Goal: Use online tool/utility: Utilize a website feature to perform a specific function

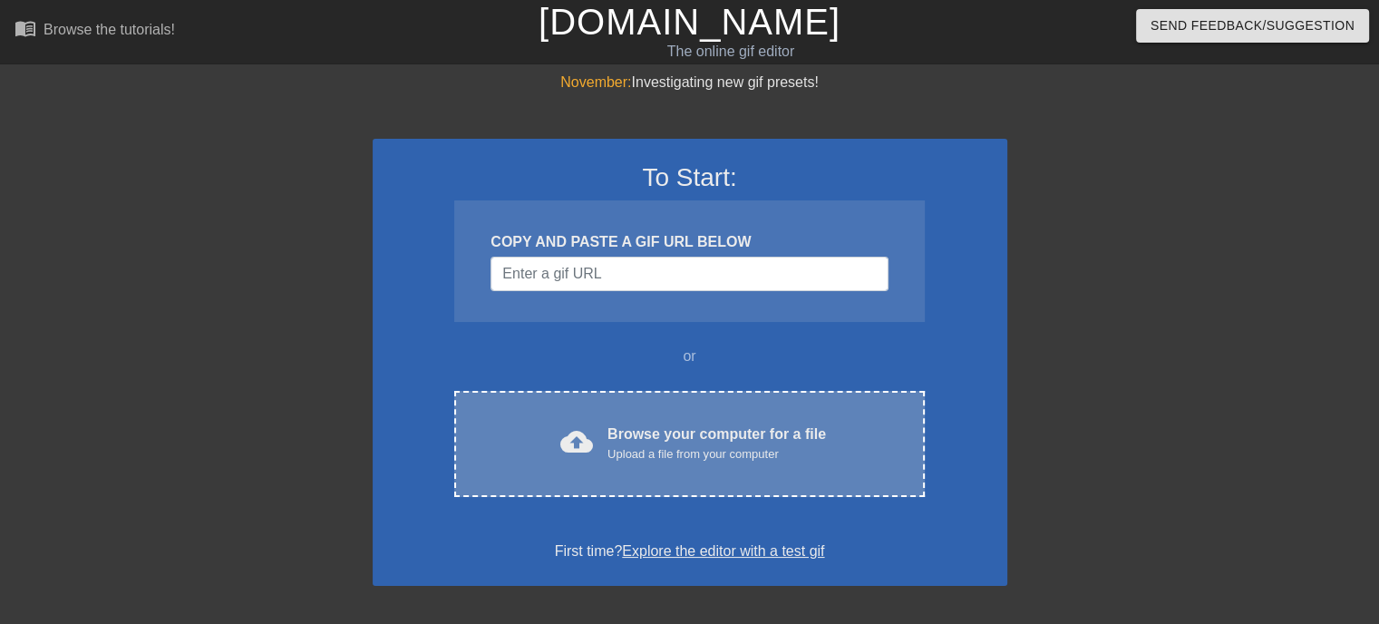
click at [671, 430] on div "Browse your computer for a file Upload a file from your computer" at bounding box center [716, 443] width 219 height 40
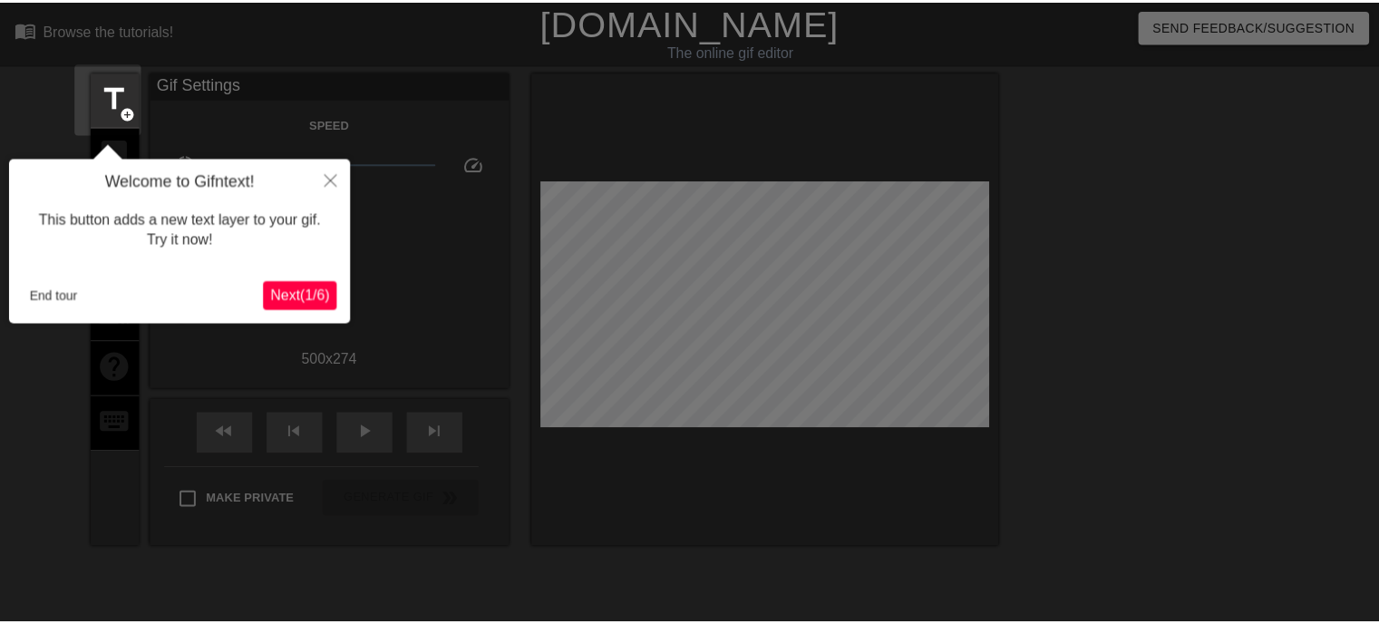
scroll to position [44, 0]
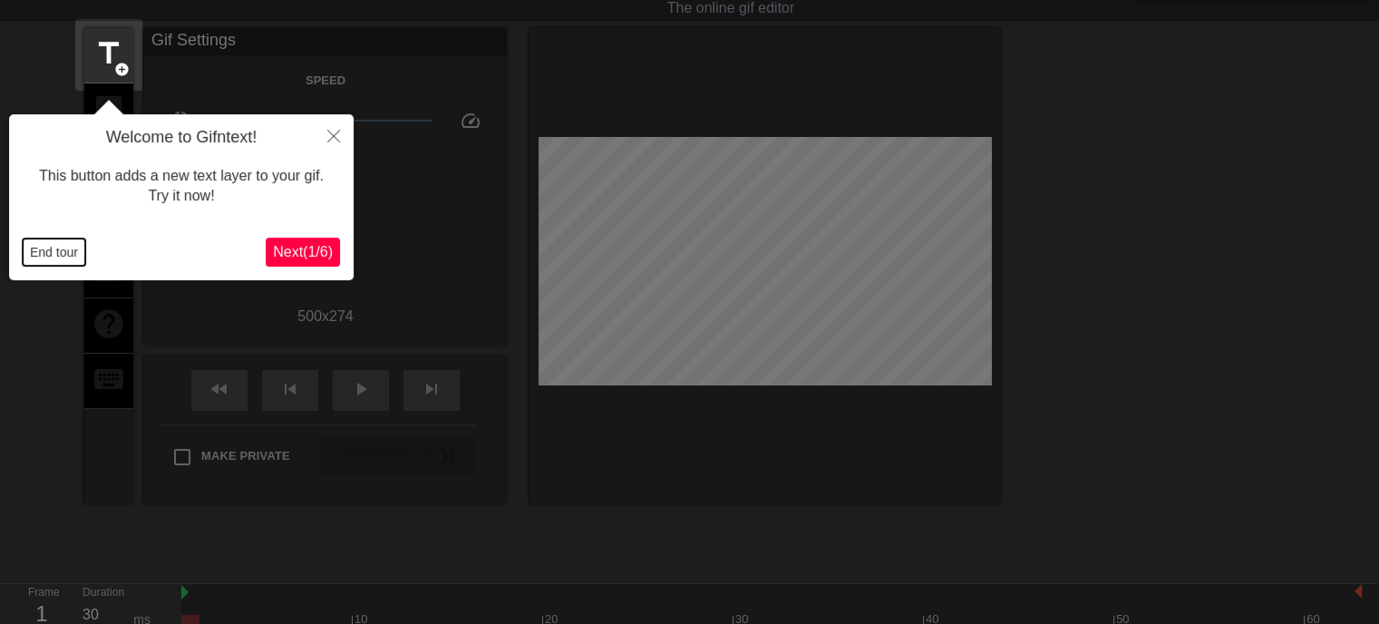
drag, startPoint x: 51, startPoint y: 250, endPoint x: 53, endPoint y: 201, distance: 49.0
click at [49, 242] on button "End tour" at bounding box center [54, 251] width 63 height 27
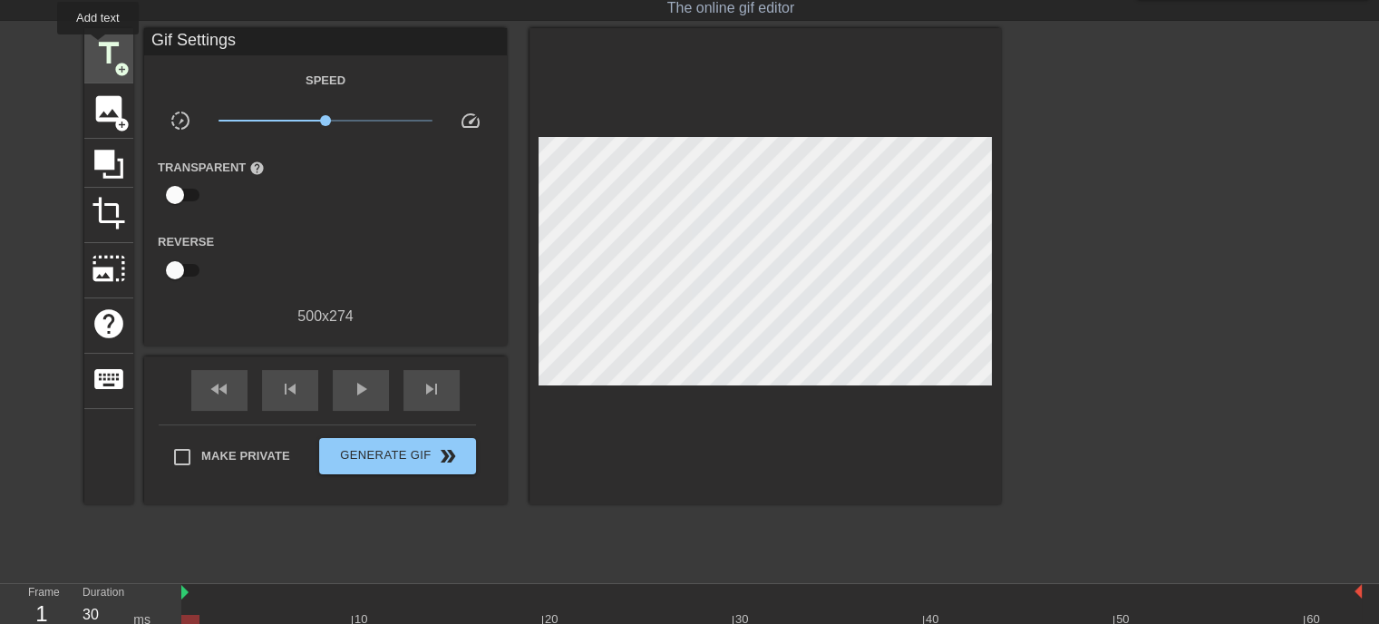
click at [98, 47] on span "title" at bounding box center [109, 53] width 34 height 34
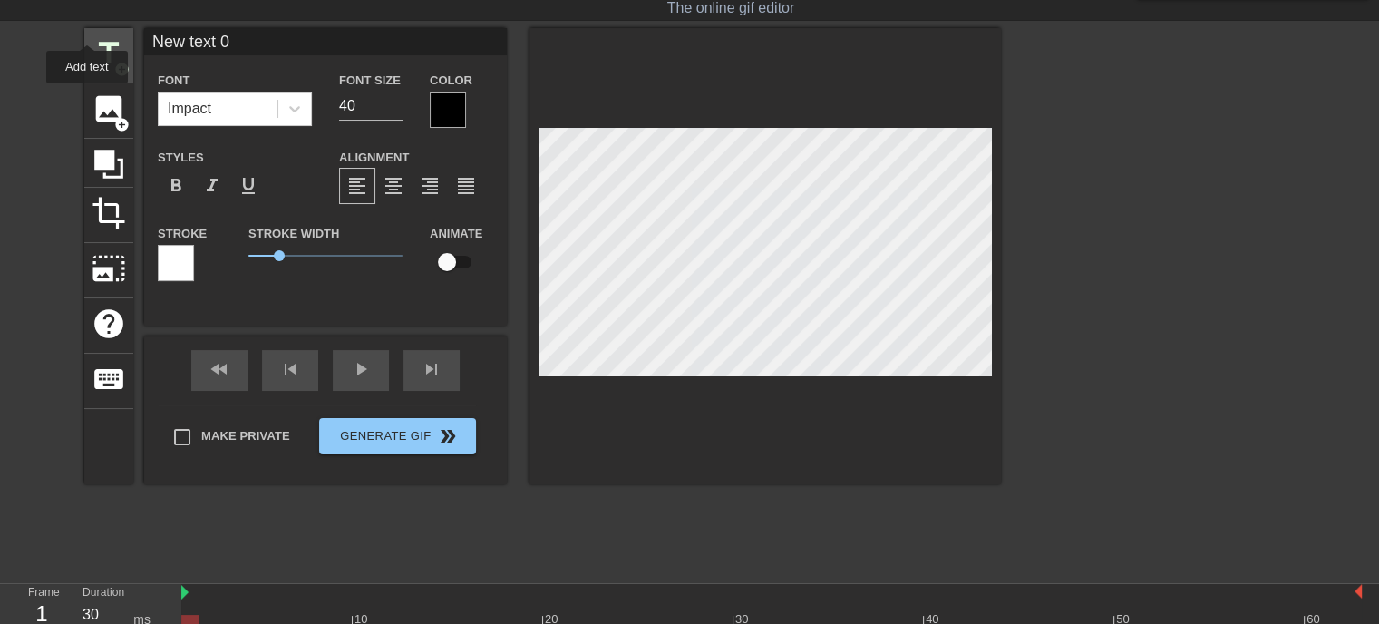
drag, startPoint x: 271, startPoint y: 34, endPoint x: 87, endPoint y: 28, distance: 184.2
click at [87, 28] on div "title add_circle image add_circle crop photo_size_select_large help keyboard Ne…" at bounding box center [542, 256] width 917 height 456
type input "いらっしゃいませじじくさい電気屋のブログへ"
click at [396, 107] on input "29" at bounding box center [370, 106] width 63 height 29
click at [396, 107] on input "28" at bounding box center [370, 106] width 63 height 29
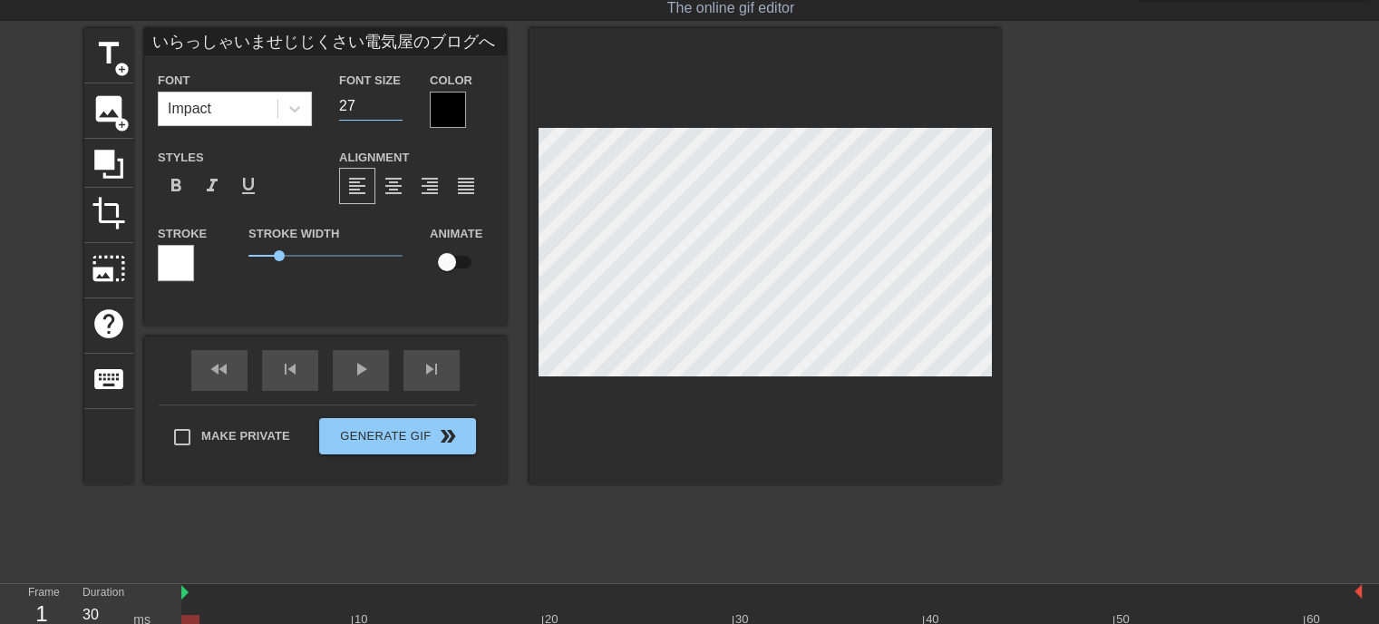
click at [396, 107] on input "27" at bounding box center [370, 106] width 63 height 29
click at [395, 107] on input "26" at bounding box center [370, 106] width 63 height 29
click at [393, 110] on input "25" at bounding box center [370, 106] width 63 height 29
click at [393, 110] on input "24" at bounding box center [370, 106] width 63 height 29
type input "23"
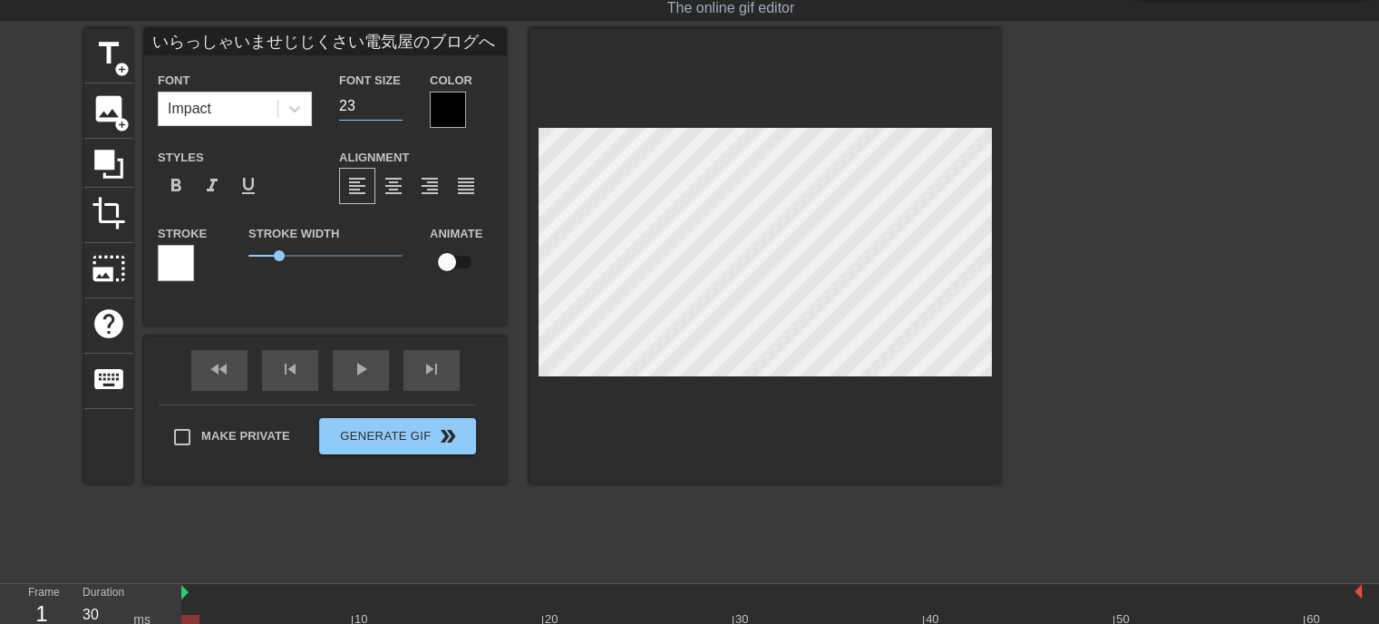
click at [393, 111] on input "23" at bounding box center [370, 106] width 63 height 29
click at [207, 192] on span "format_italic" at bounding box center [212, 186] width 22 height 22
click at [438, 102] on div at bounding box center [448, 110] width 36 height 36
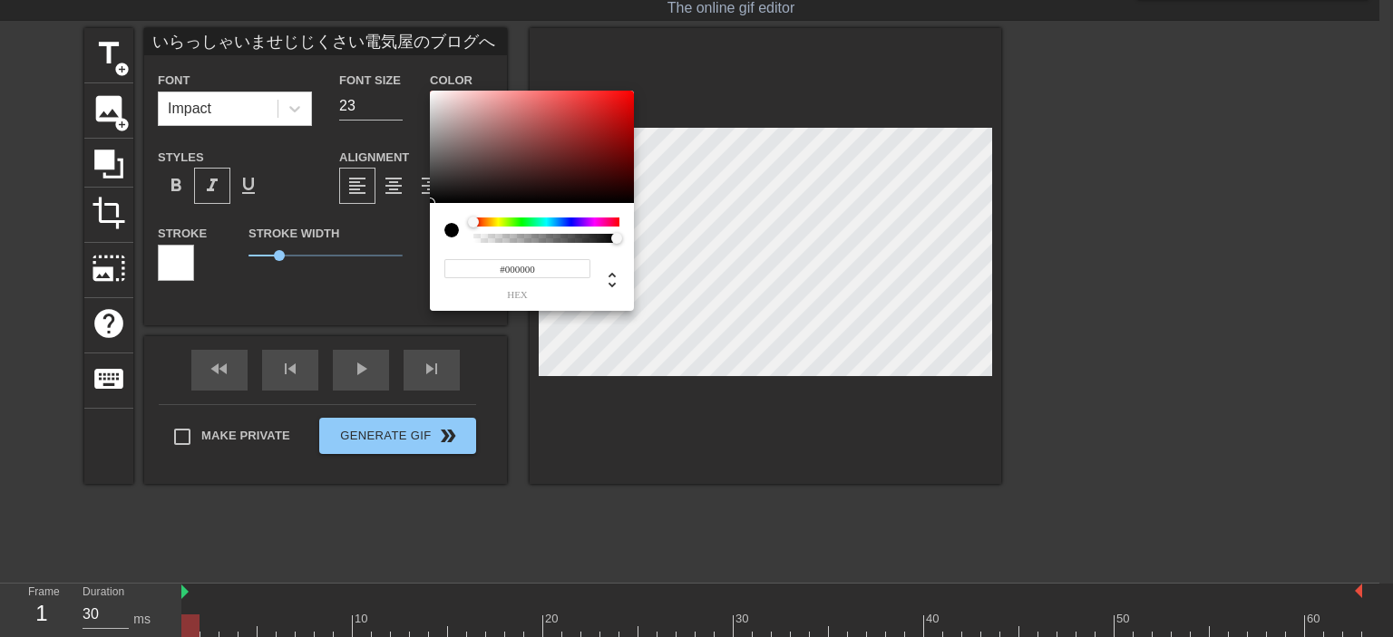
click at [547, 267] on input "#000000" at bounding box center [517, 268] width 146 height 19
type input "#ffff"
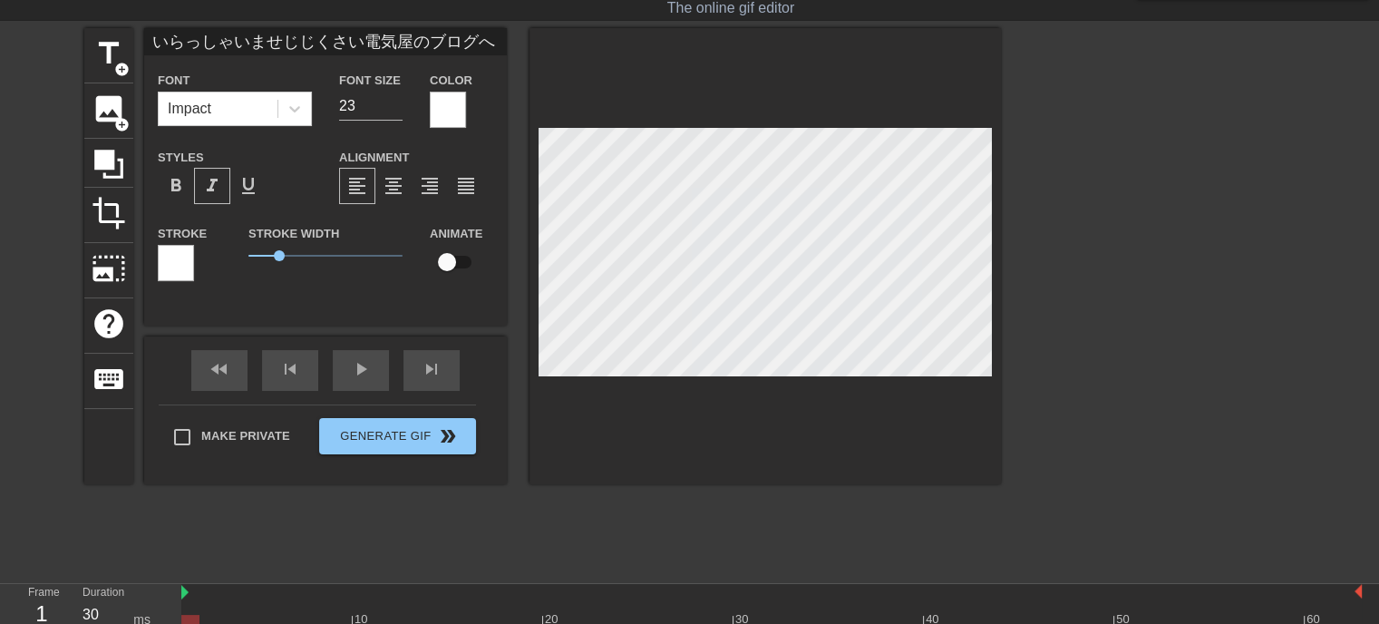
click at [180, 267] on div at bounding box center [176, 263] width 36 height 36
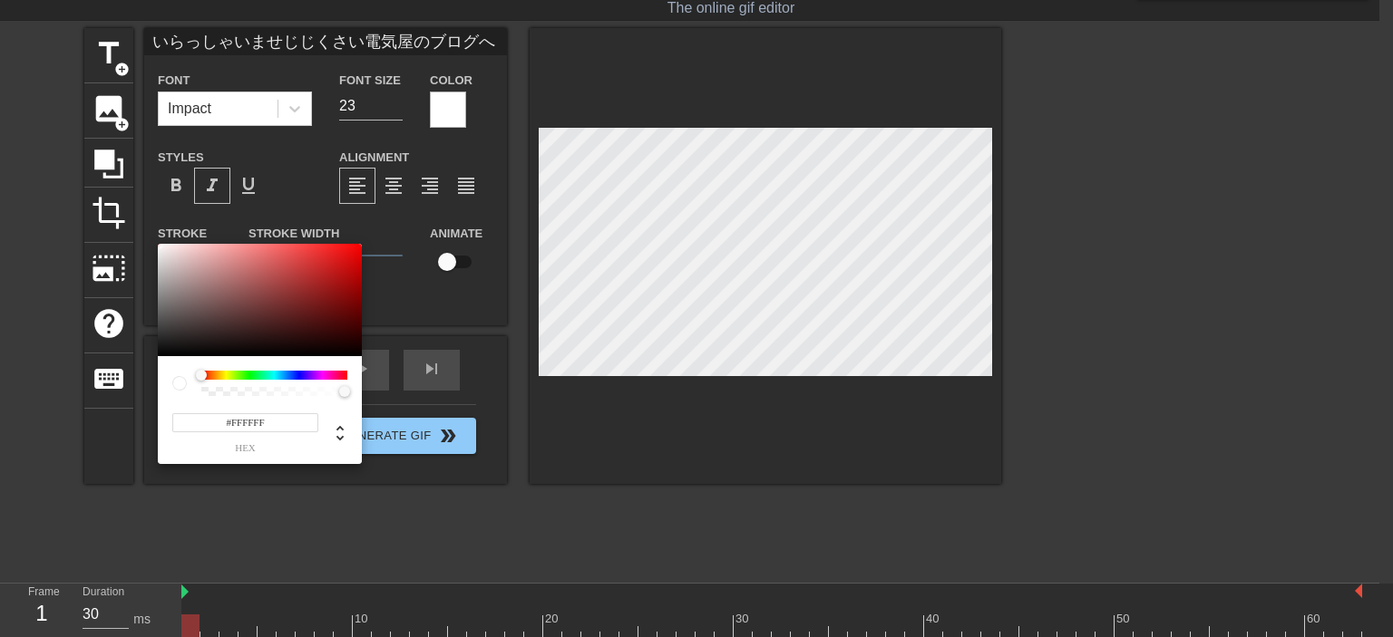
drag, startPoint x: 265, startPoint y: 376, endPoint x: 296, endPoint y: 376, distance: 30.8
click at [266, 376] on div at bounding box center [274, 375] width 146 height 9
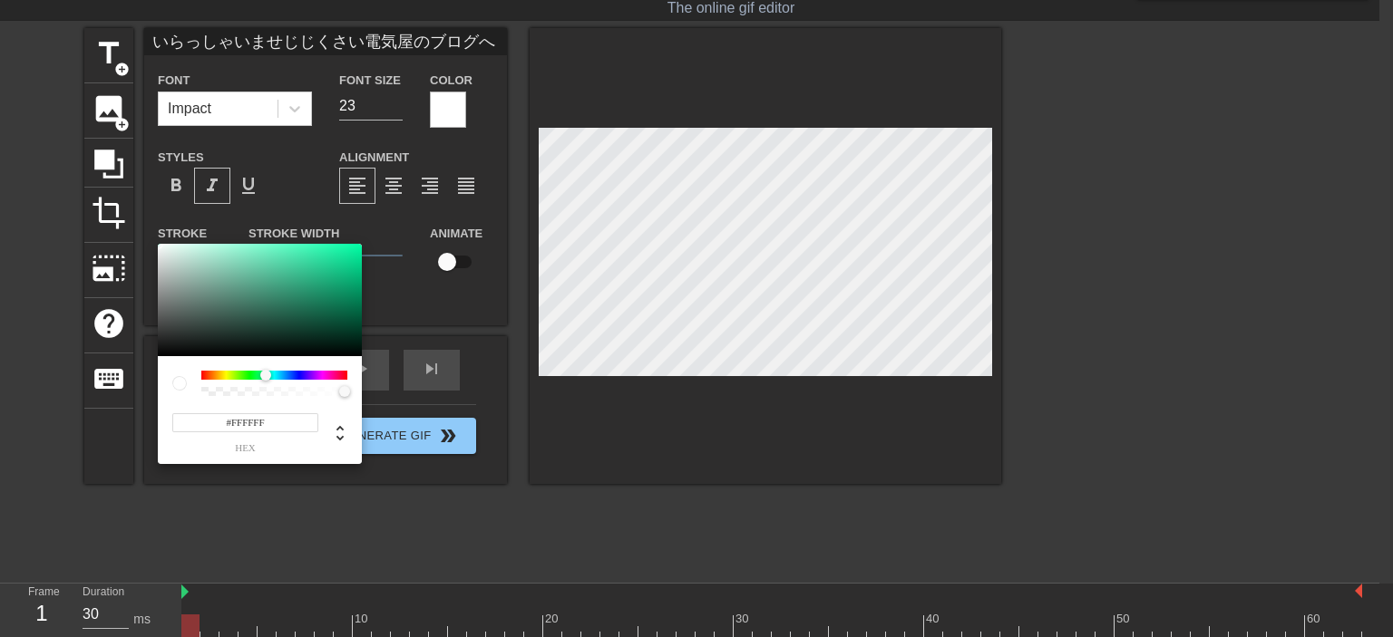
click at [296, 376] on div at bounding box center [274, 375] width 146 height 9
click at [300, 372] on div at bounding box center [274, 375] width 146 height 9
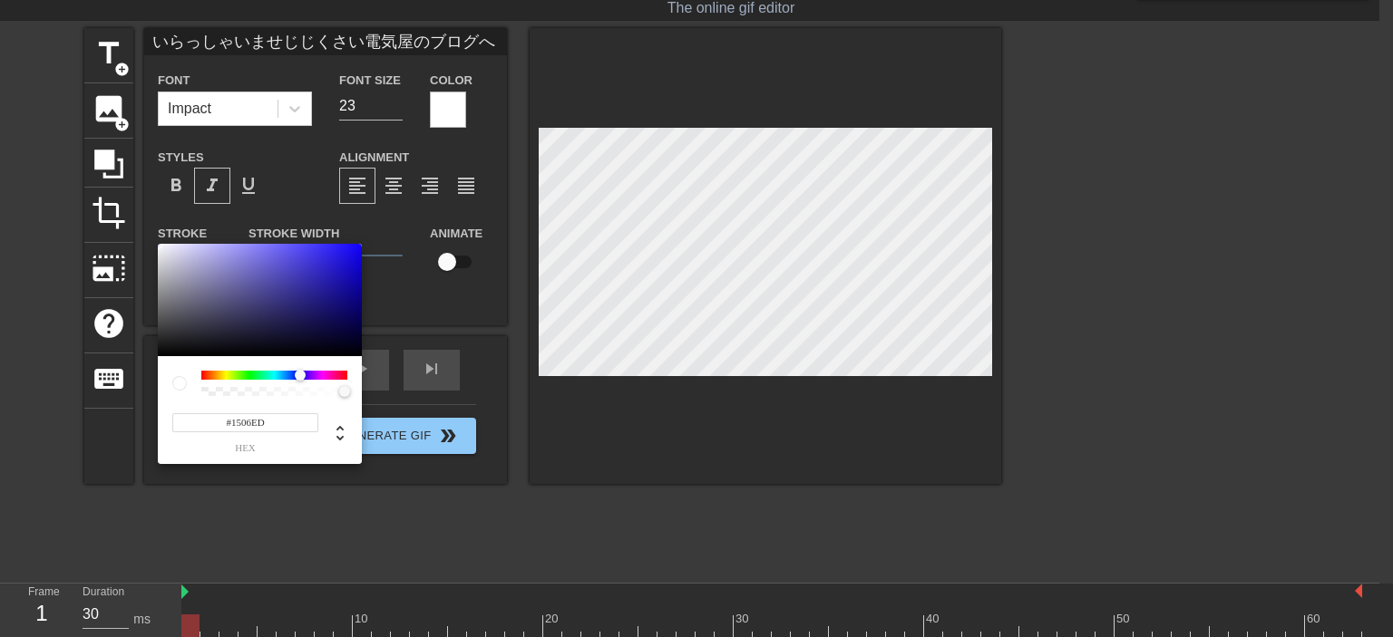
type input "#1506EF"
click at [356, 251] on div at bounding box center [260, 300] width 204 height 112
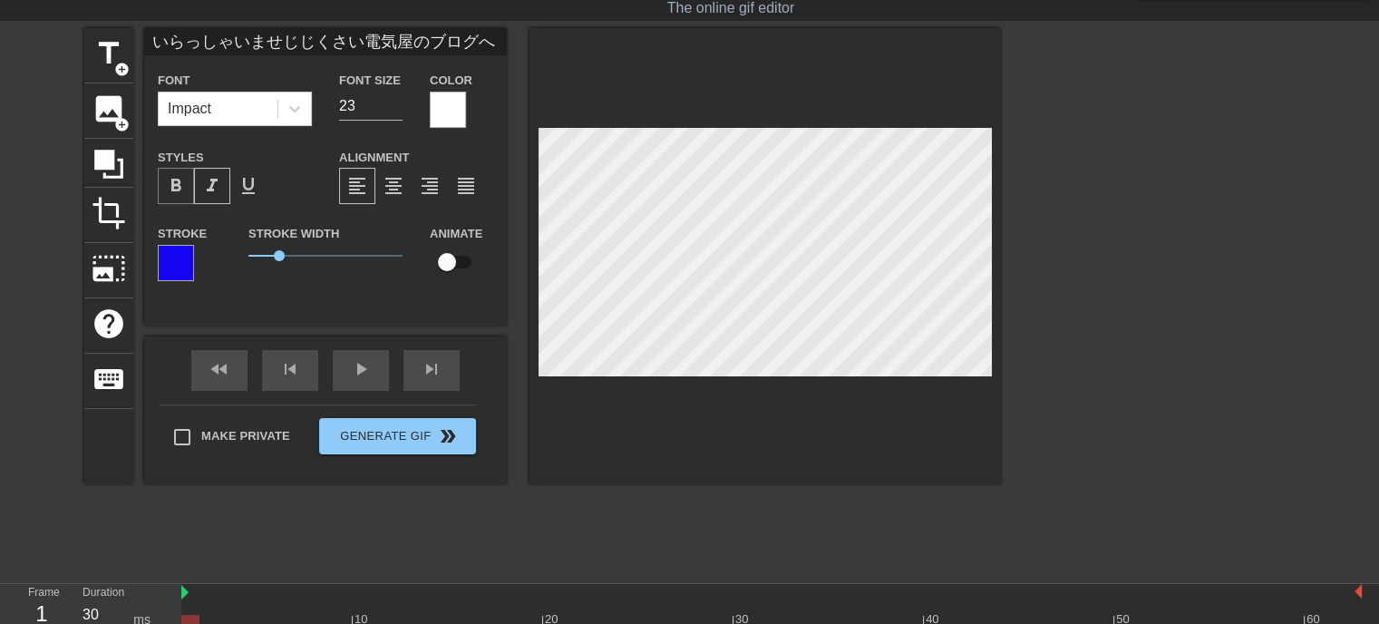
drag, startPoint x: 176, startPoint y: 184, endPoint x: 185, endPoint y: 187, distance: 9.5
click at [177, 184] on span "format_bold" at bounding box center [176, 186] width 22 height 22
type input "24"
click at [395, 98] on input "24" at bounding box center [370, 106] width 63 height 29
click at [274, 260] on span "0.85" at bounding box center [274, 255] width 11 height 11
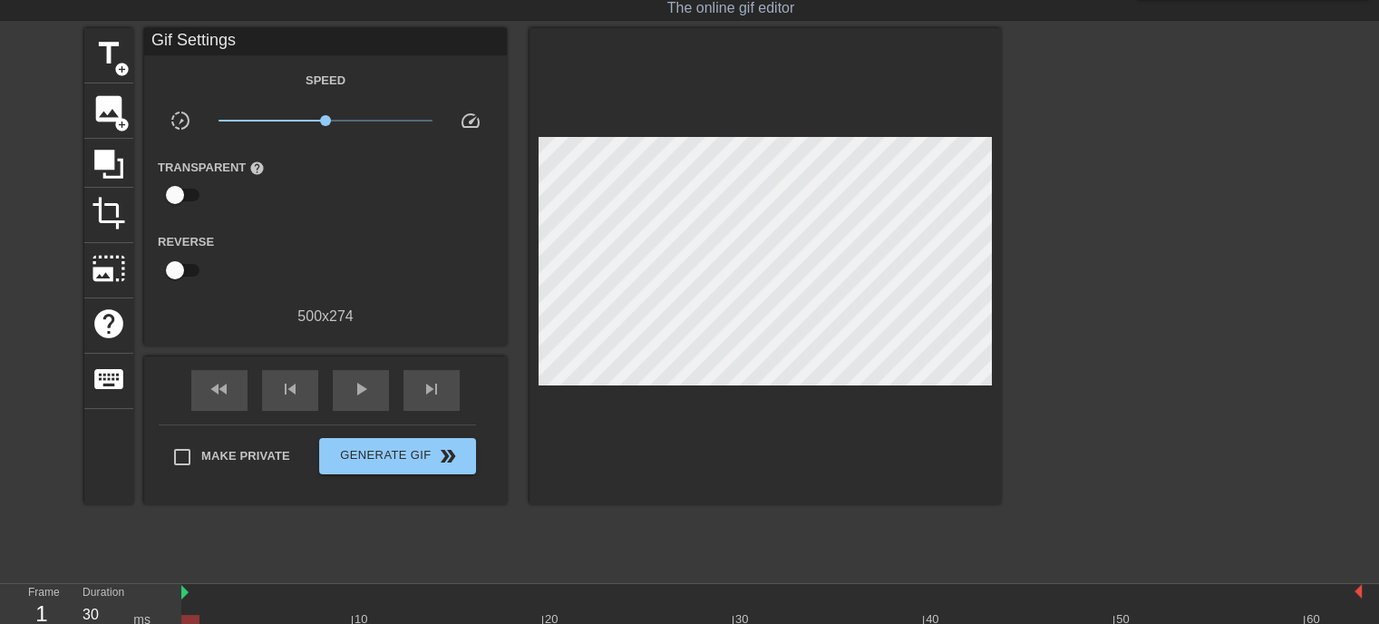
click at [646, 438] on div at bounding box center [764, 266] width 471 height 476
click at [424, 452] on span "Generate Gif double_arrow" at bounding box center [397, 456] width 142 height 22
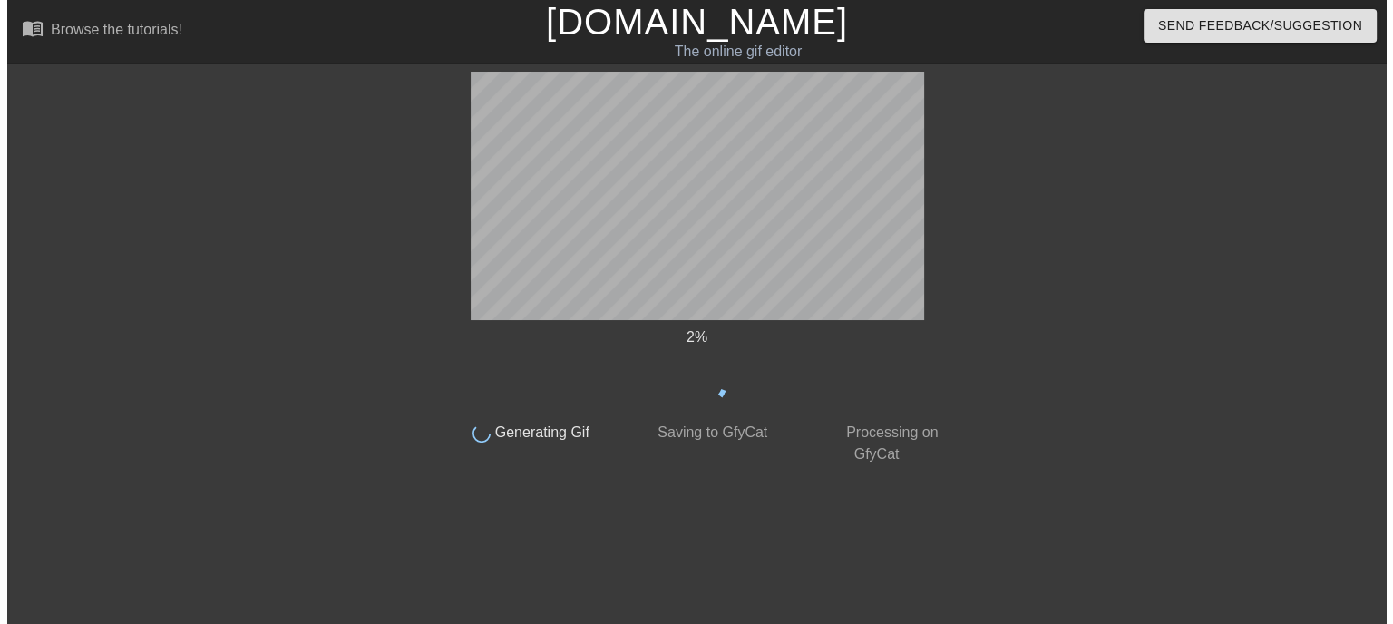
scroll to position [0, 0]
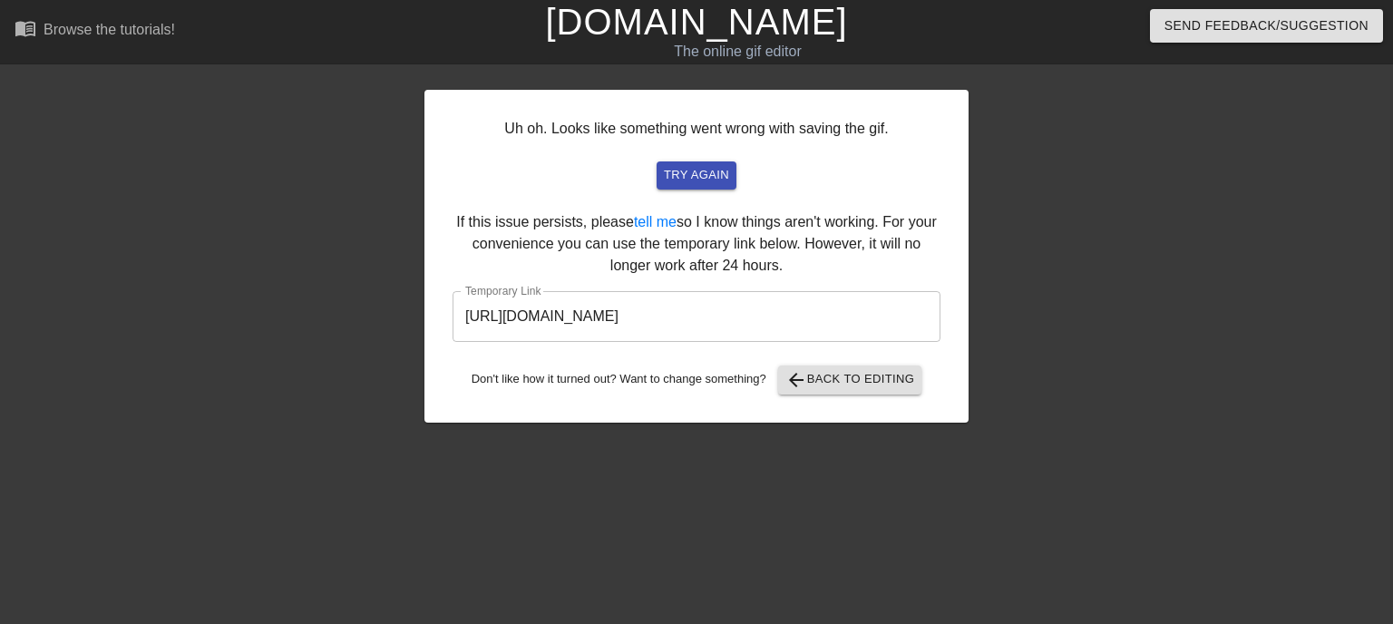
click at [622, 411] on div "Uh oh. Looks like something went wrong with saving the gif. try again If this i…" at bounding box center [696, 256] width 544 height 333
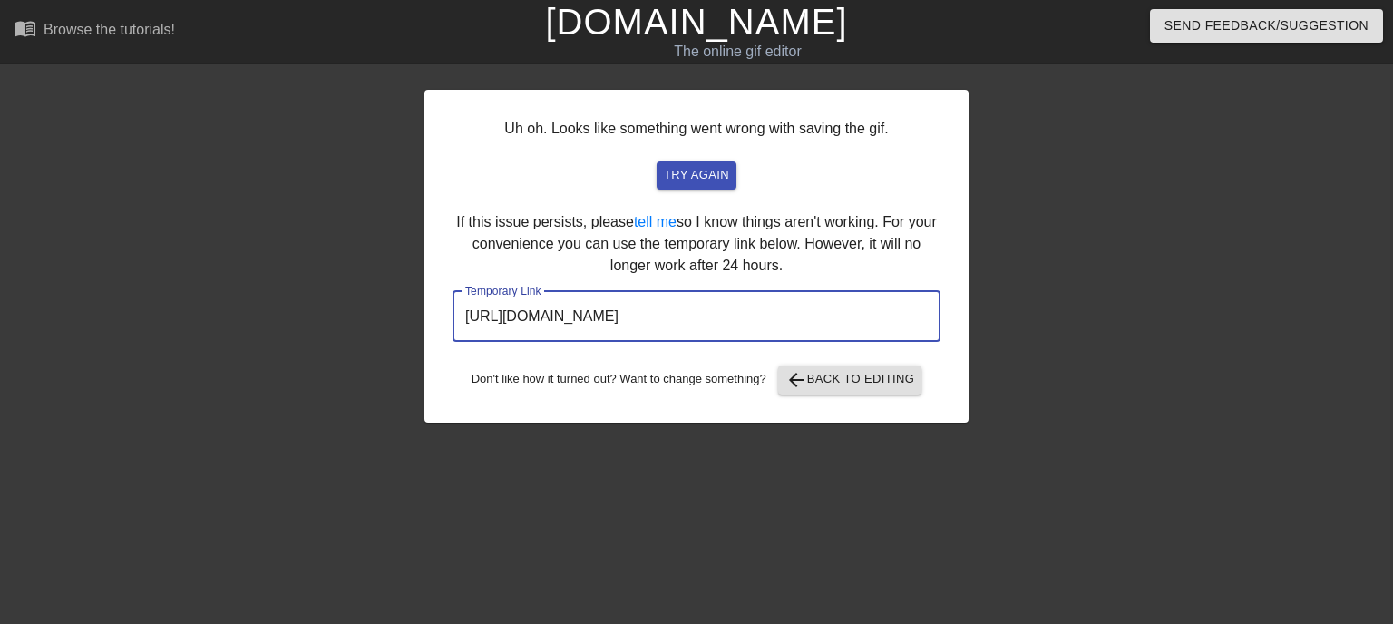
drag, startPoint x: 804, startPoint y: 307, endPoint x: 379, endPoint y: 333, distance: 426.0
click at [384, 333] on div "Uh oh. Looks like something went wrong with saving the gif. try again If this i…" at bounding box center [696, 344] width 1393 height 544
